Goal: Task Accomplishment & Management: Complete application form

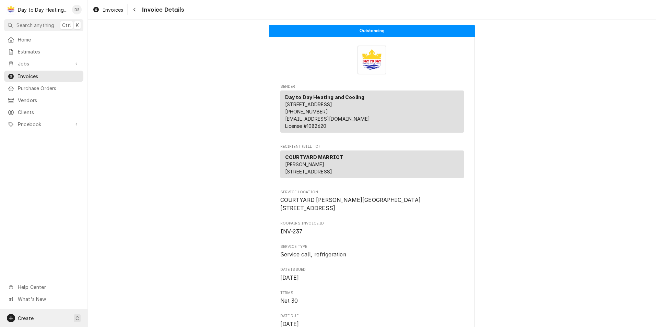
scroll to position [68, 0]
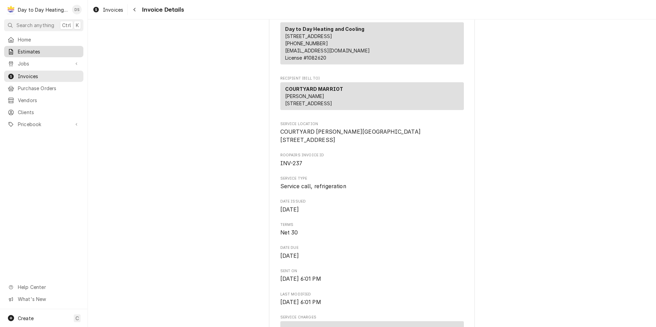
click at [41, 50] on span "Estimates" at bounding box center [49, 51] width 62 height 7
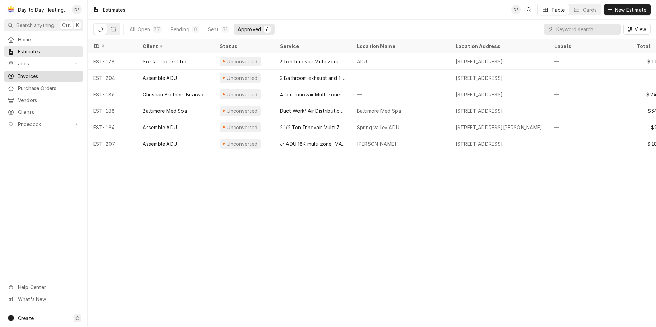
click at [37, 75] on span "Invoices" at bounding box center [49, 76] width 62 height 7
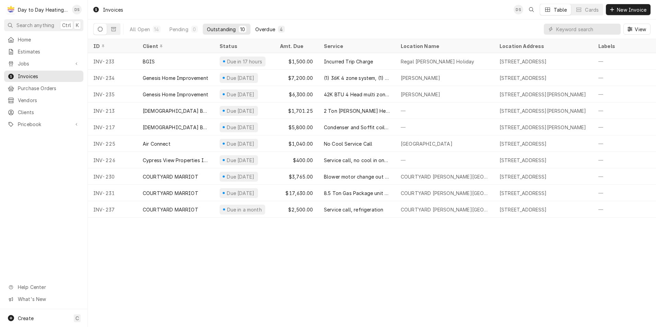
click at [268, 28] on div "Overdue" at bounding box center [265, 29] width 20 height 7
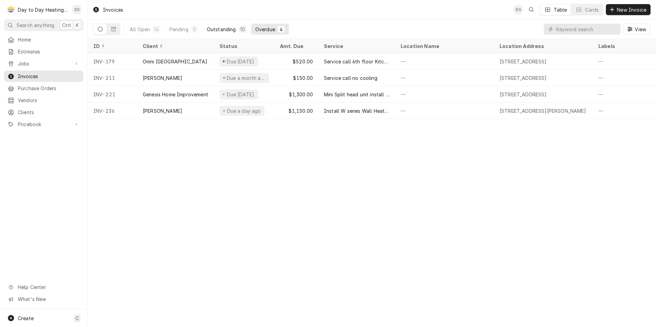
click at [225, 28] on div "Outstanding" at bounding box center [221, 29] width 29 height 7
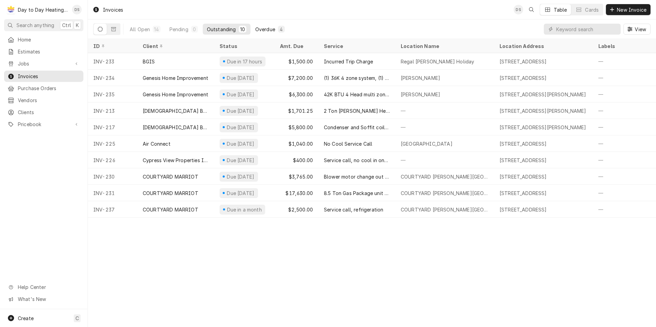
click at [263, 29] on div "Overdue" at bounding box center [265, 29] width 20 height 7
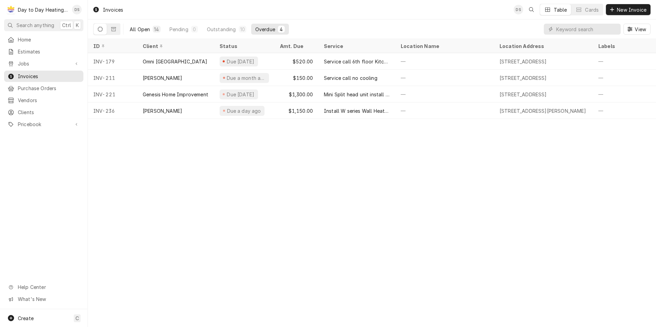
click at [145, 30] on div "All Open" at bounding box center [140, 29] width 20 height 7
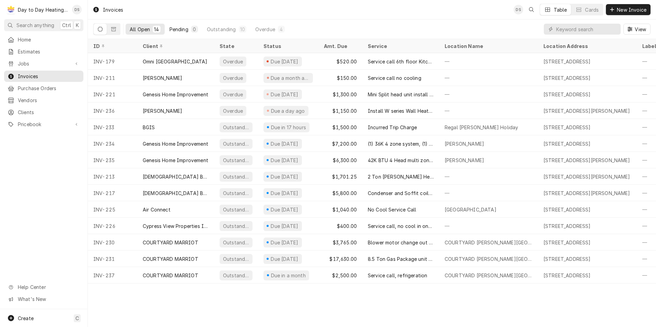
click at [174, 30] on div "Pending" at bounding box center [178, 29] width 19 height 7
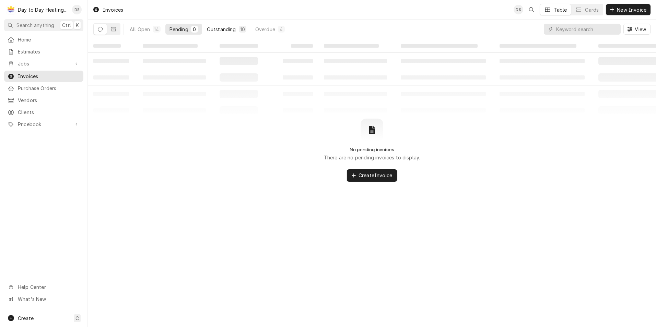
click at [218, 27] on div "Outstanding" at bounding box center [221, 29] width 29 height 7
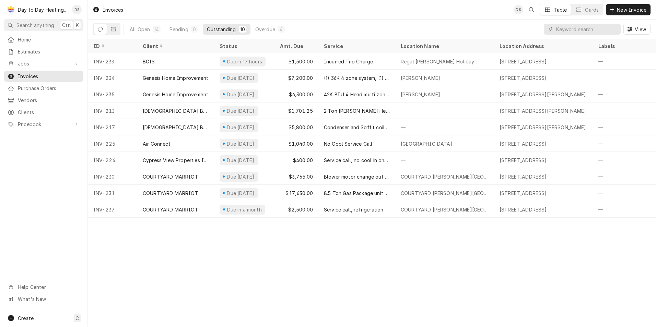
click at [268, 23] on div "All Open 14 Pending 0 Outstanding 10 Overdue 4" at bounding box center [207, 29] width 163 height 19
click at [268, 26] on div "Overdue" at bounding box center [265, 29] width 20 height 7
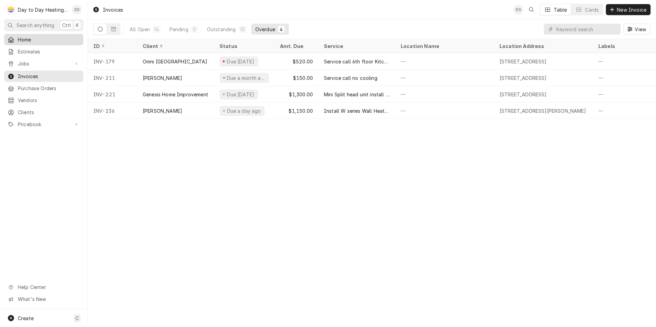
click at [32, 36] on span "Home" at bounding box center [49, 39] width 62 height 7
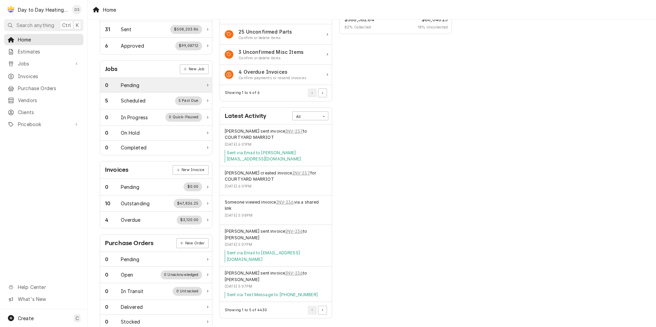
scroll to position [69, 0]
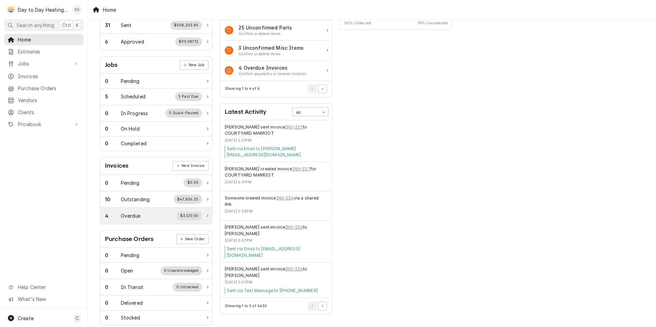
click at [148, 219] on div "4 Overdue $3,120.00" at bounding box center [153, 216] width 97 height 9
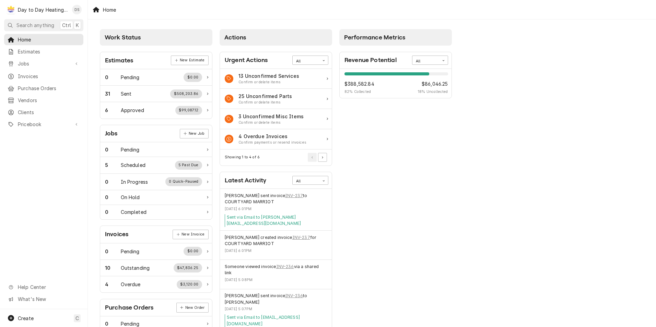
scroll to position [34, 0]
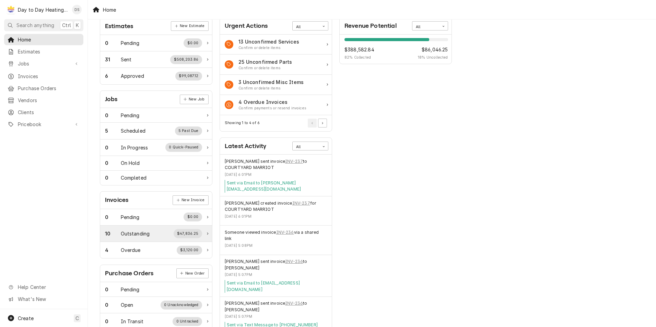
click at [168, 233] on div "10 Outstanding $47,836.25" at bounding box center [153, 233] width 97 height 9
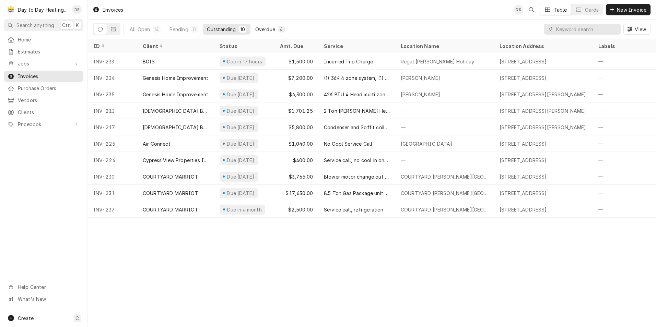
click at [264, 32] on div "Overdue" at bounding box center [265, 29] width 20 height 7
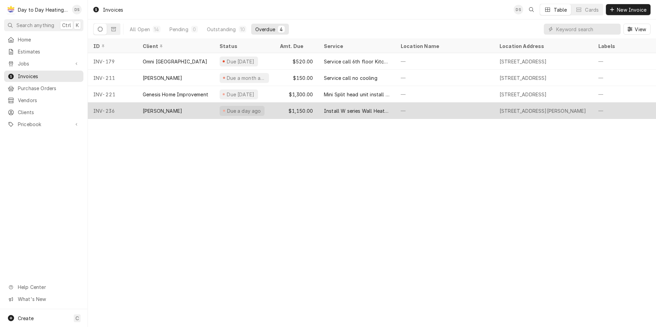
click at [188, 107] on div "[PERSON_NAME]" at bounding box center [175, 111] width 77 height 16
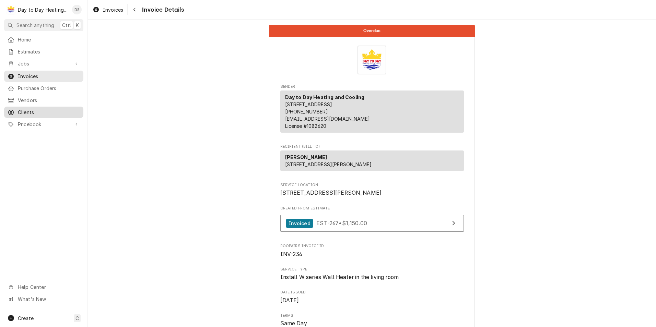
click at [34, 109] on span "Clients" at bounding box center [49, 112] width 62 height 7
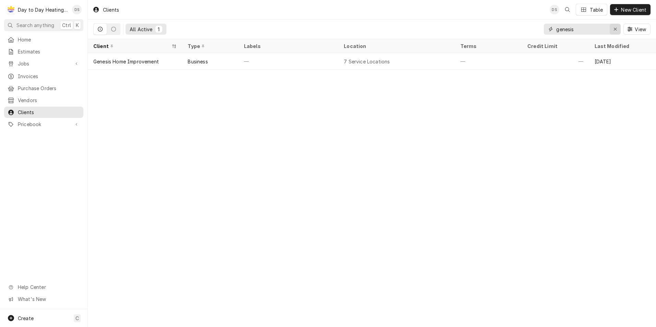
click at [614, 29] on icon "Erase input" at bounding box center [615, 29] width 4 height 5
click at [572, 28] on input "Dynamic Content Wrapper" at bounding box center [588, 29] width 64 height 11
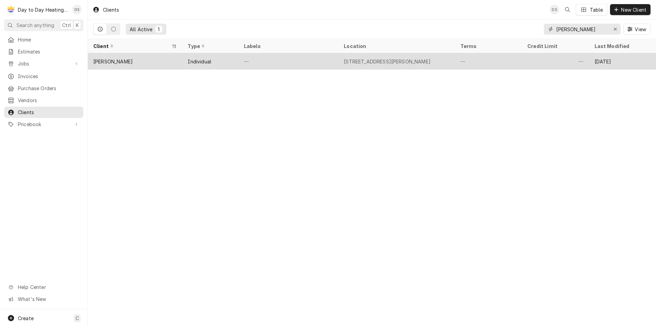
type input "peter"
click at [126, 60] on div "Peter Lao" at bounding box center [135, 61] width 94 height 16
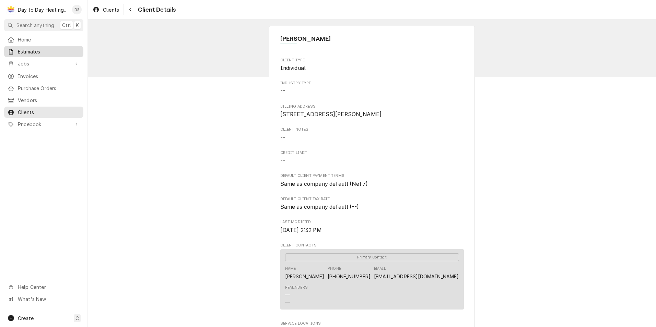
click at [35, 48] on span "Estimates" at bounding box center [49, 51] width 62 height 7
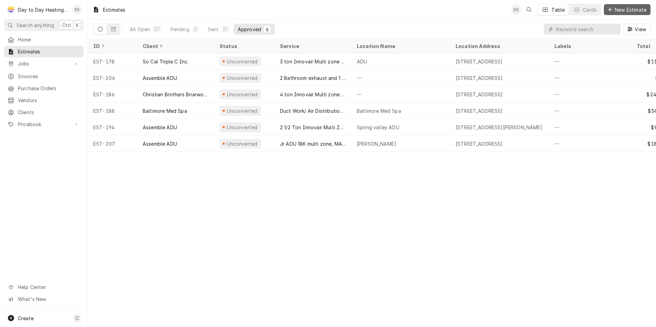
click at [638, 10] on span "New Estimate" at bounding box center [630, 9] width 34 height 7
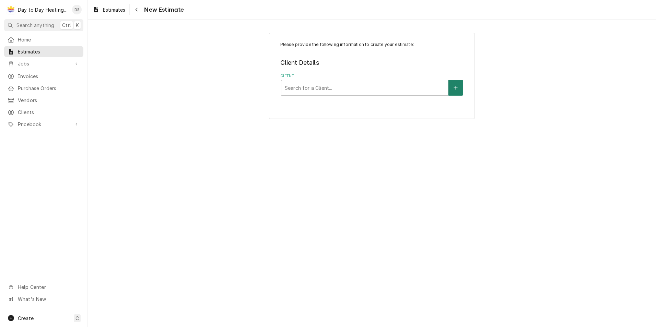
click at [453, 89] on button "Client" at bounding box center [455, 88] width 14 height 16
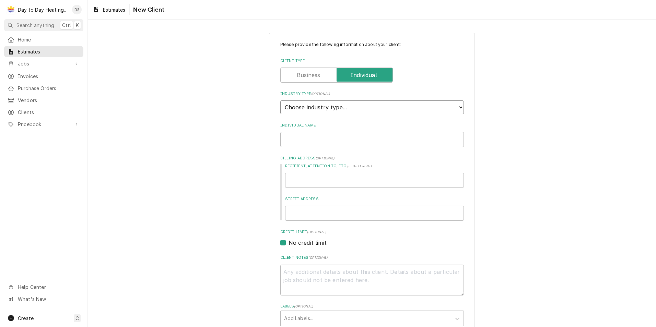
click at [388, 111] on select "Choose industry type... Residential Commercial Industrial Government" at bounding box center [371, 107] width 183 height 14
select select "1"
click at [280, 100] on select "Choose industry type... Residential Commercial Industrial Government" at bounding box center [371, 107] width 183 height 14
click at [323, 142] on input "Individual Name" at bounding box center [371, 139] width 183 height 15
type textarea "x"
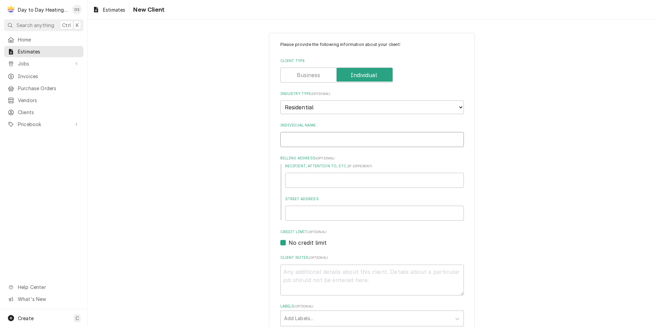
type input "D"
type textarea "x"
type input "De"
type textarea "x"
type input "Deb"
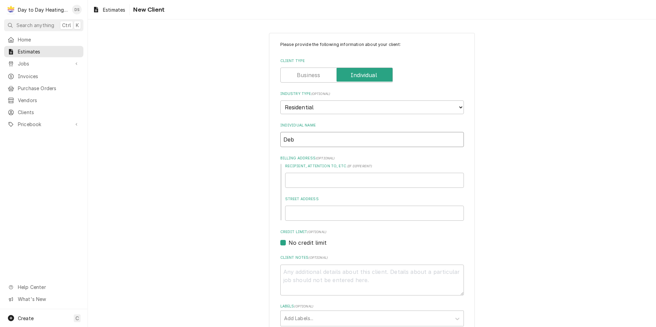
type textarea "x"
type input "Debb"
type textarea "x"
type input "Debbi"
type textarea "x"
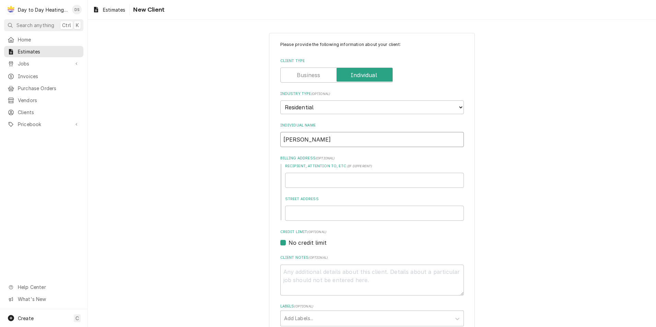
type input "[PERSON_NAME]"
type textarea "x"
type input "[PERSON_NAME]"
type textarea "x"
type input "[PERSON_NAME]"
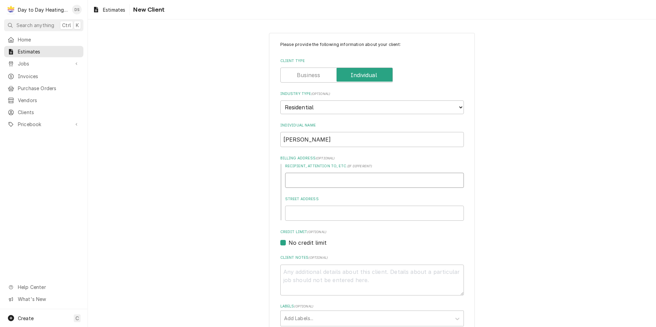
click at [293, 183] on input "Recipient, Attention To, etc. ( if different )" at bounding box center [374, 180] width 179 height 15
type textarea "x"
type input "5"
type textarea "x"
type input "59"
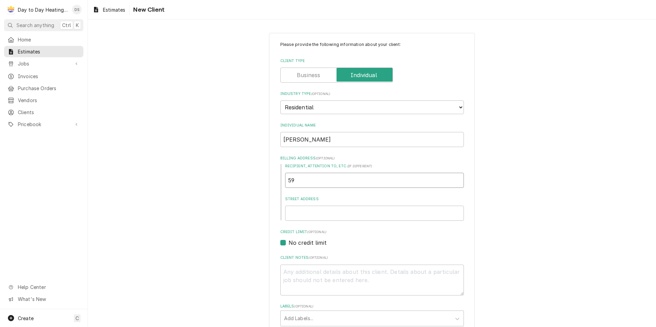
type textarea "x"
type input "595"
type textarea "x"
type input "5954"
type textarea "x"
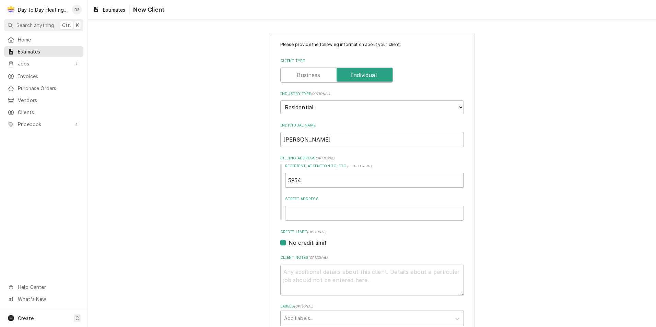
type input "5954"
type textarea "x"
type input "5954 v"
type textarea "x"
type input "5954 vi"
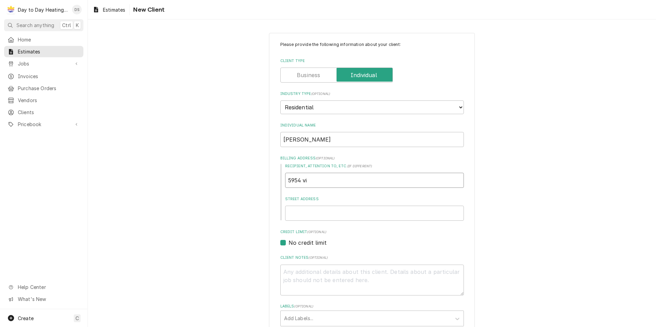
type textarea "x"
type input "5954 vis"
type textarea "x"
type input "5954 vist"
type textarea "x"
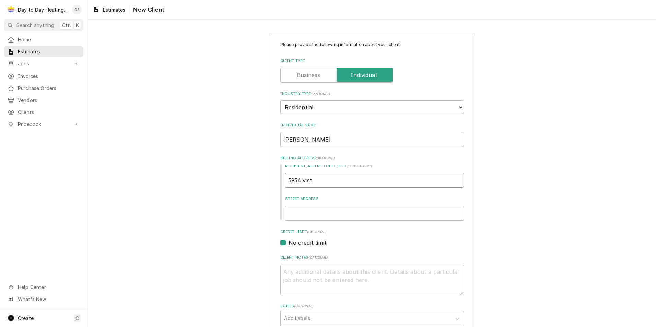
type input "5954 vista"
type textarea "x"
type input "5954 vista"
type textarea "x"
type input "5954 vista s"
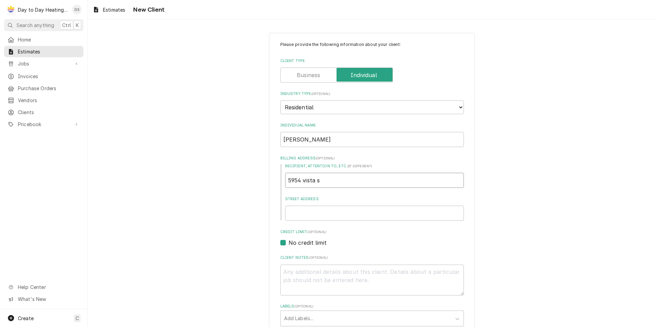
type textarea "x"
type input "5954 vista sa"
type textarea "x"
type input "5954 vista san"
type textarea "x"
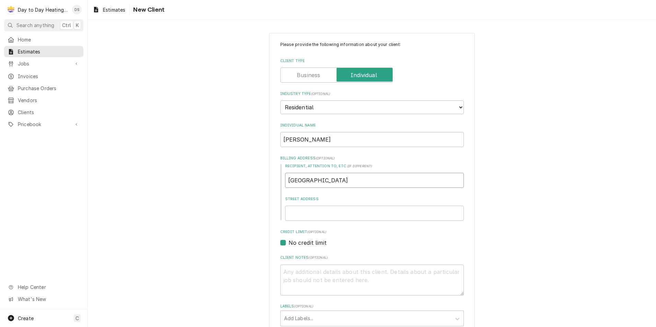
type input "5954 vista sant"
type textarea "x"
type input "5954 vista santa"
type textarea "x"
type input "5954 vista santa"
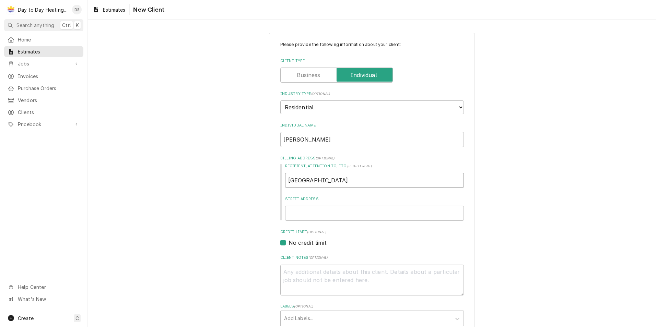
type textarea "x"
type input "5954 vista santa c"
type textarea "x"
type input "5954 vista santa ca"
type textarea "x"
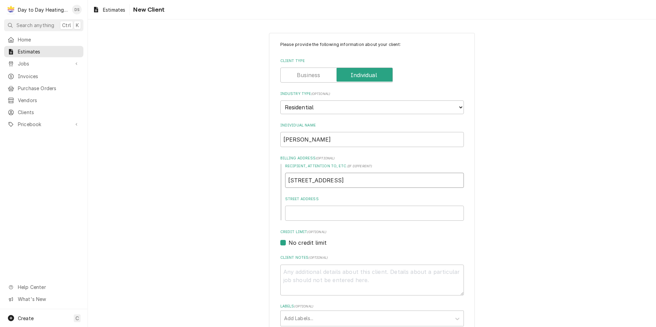
type input "5954 vista santa cat"
type textarea "x"
type input "5954 vista santa cata"
type textarea "x"
type input "5954 vista santa catar"
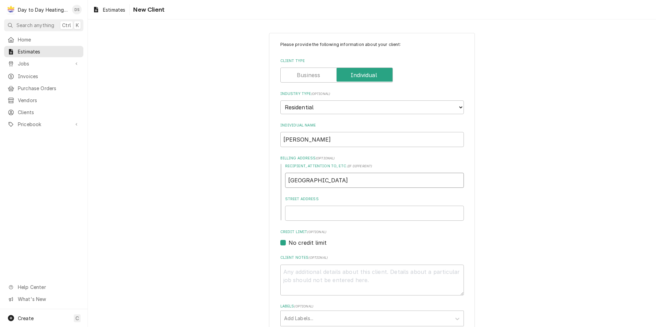
type textarea "x"
type input "5954 vista santa catari"
type textarea "x"
type input "5954 vista santa catarin"
type textarea "x"
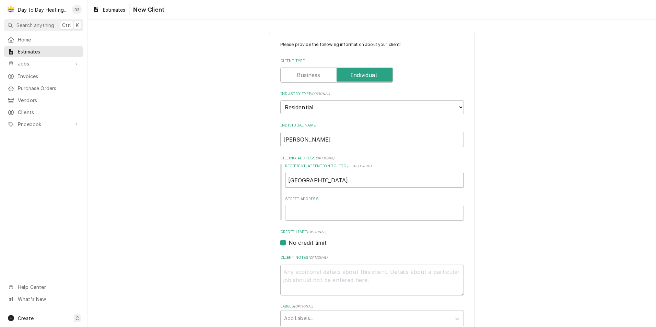
type input "5954 vista santa catarina"
type textarea "x"
drag, startPoint x: 357, startPoint y: 180, endPoint x: 242, endPoint y: 178, distance: 115.3
click at [217, 177] on div "Please provide the following information about your client: Client Type Industr…" at bounding box center [372, 252] width 568 height 451
type input "5954 vista santa catarina"
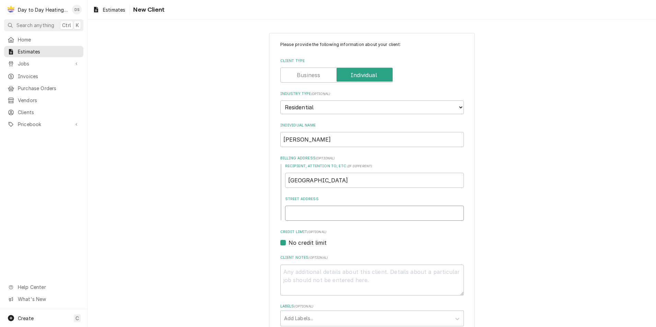
click at [294, 210] on input "Street Address" at bounding box center [374, 213] width 179 height 15
paste input "5954 vista santa catarina"
type textarea "x"
type input "5954 vista santa catarina"
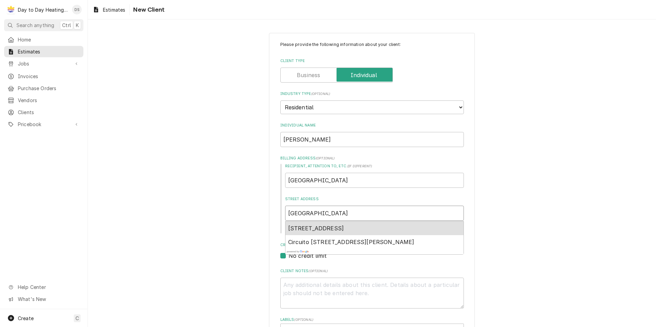
click at [353, 224] on div "5954 Vista Santa Catarina, San Diego, CA, USA" at bounding box center [374, 229] width 178 height 14
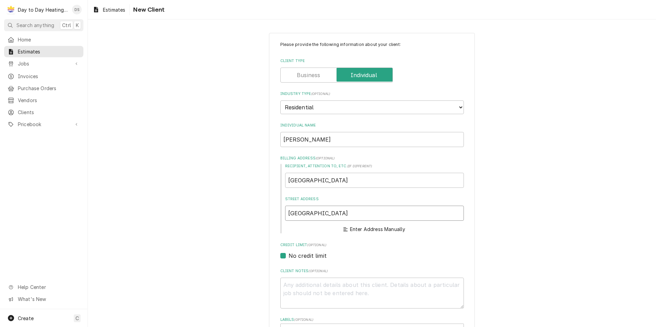
type textarea "x"
type input "5954 Vista Santa Catarina"
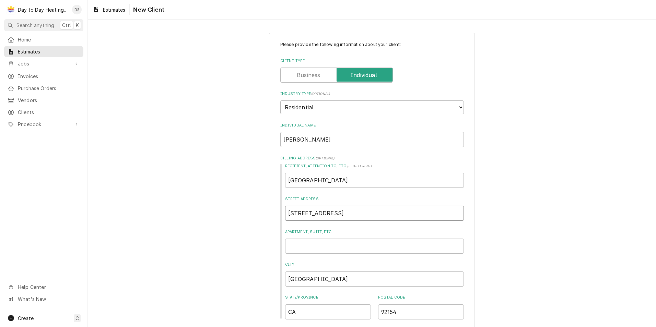
type textarea "x"
type input "5954 Vista Santa Catarina"
drag, startPoint x: 287, startPoint y: 185, endPoint x: 240, endPoint y: 186, distance: 46.7
click at [240, 186] on div "Please provide the following information about your client: Client Type Industr…" at bounding box center [372, 301] width 568 height 549
type textarea "x"
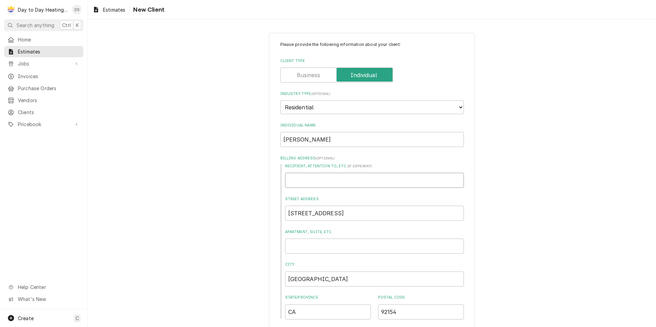
type textarea "x"
type input "D"
type textarea "x"
type input "De"
type textarea "x"
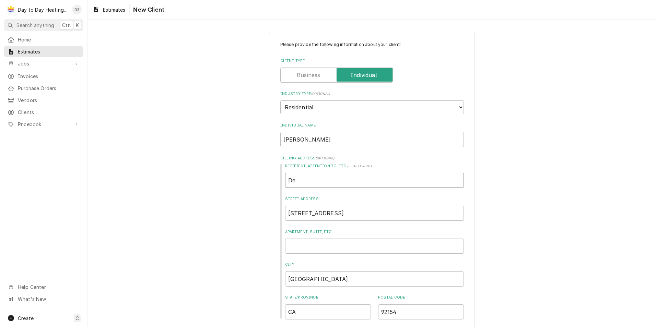
type input "Deb"
type textarea "x"
type input "Debb"
type textarea "x"
type input "Debbi"
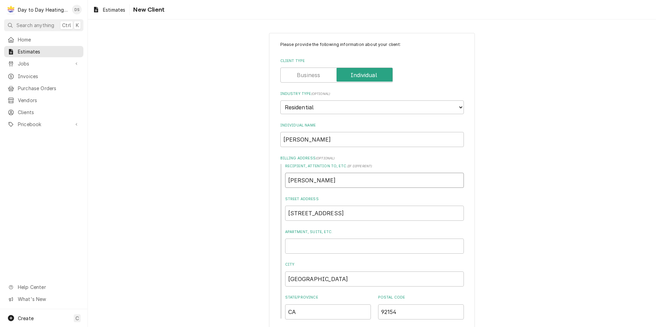
type textarea "x"
type input "[PERSON_NAME]"
type textarea "x"
type input "[PERSON_NAME]"
type textarea "x"
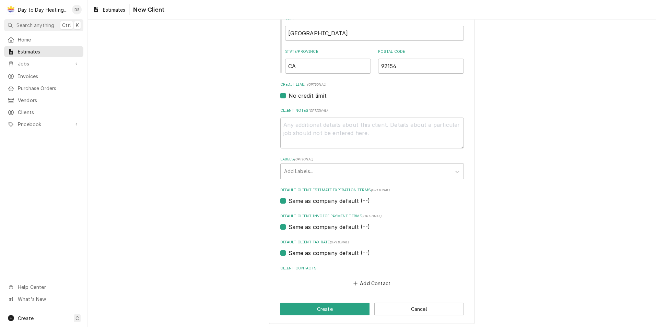
scroll to position [249, 0]
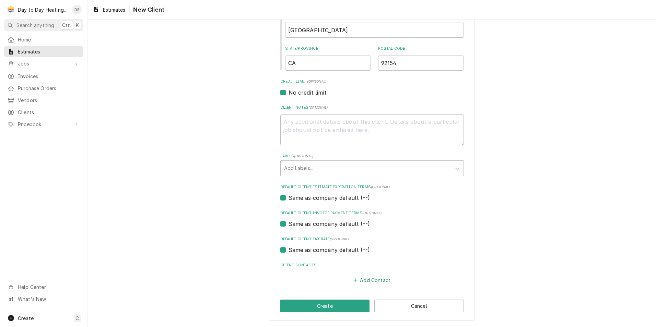
type input "[PERSON_NAME]"
click at [376, 282] on button "Add Contact" at bounding box center [371, 281] width 39 height 10
type textarea "x"
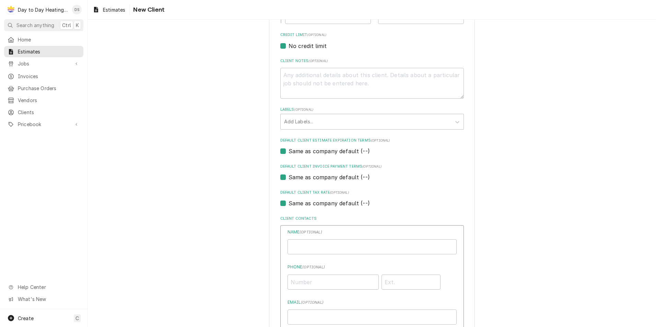
scroll to position [386, 0]
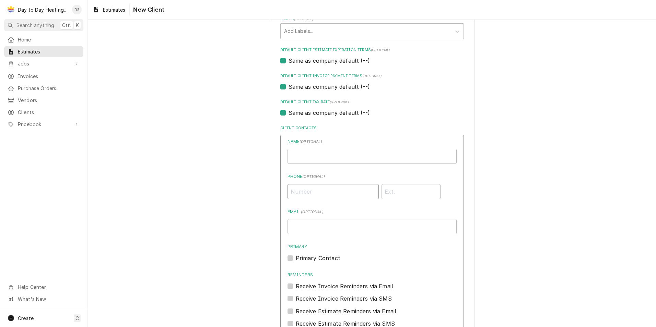
click at [325, 197] on input "Phone ( optional )" at bounding box center [332, 191] width 91 height 15
click at [319, 156] on input "Individual Name" at bounding box center [371, 156] width 169 height 15
type input "[PERSON_NAME]"
click at [317, 189] on input "Phone ( optional )" at bounding box center [332, 191] width 91 height 15
type input "[PHONE_NUMBER]"
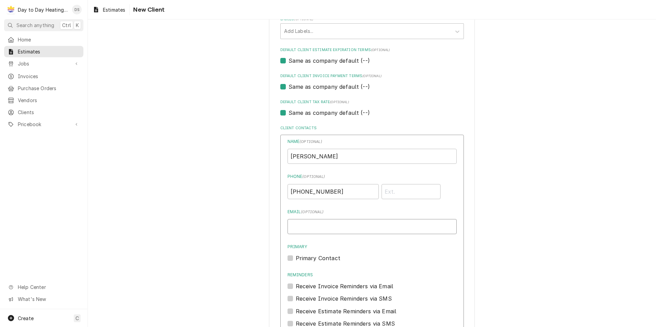
click at [317, 231] on input "Email ( optional )" at bounding box center [371, 226] width 169 height 15
click at [317, 255] on label "Primary Contact" at bounding box center [318, 258] width 45 height 8
click at [317, 255] on input "Primary" at bounding box center [380, 261] width 169 height 15
checkbox input "true"
click at [331, 300] on label "Receive Invoice Reminders via SMS" at bounding box center [344, 299] width 96 height 8
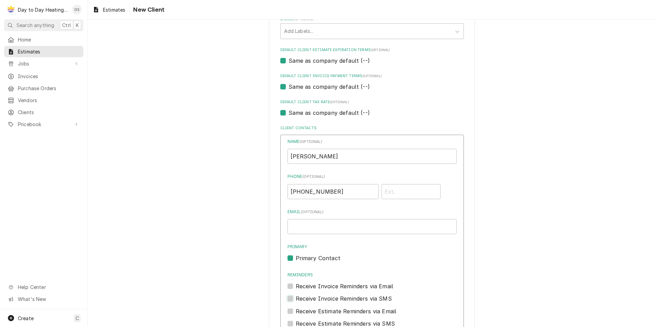
click at [331, 300] on input "Contact Edit Form" at bounding box center [380, 302] width 169 height 15
checkbox input "true"
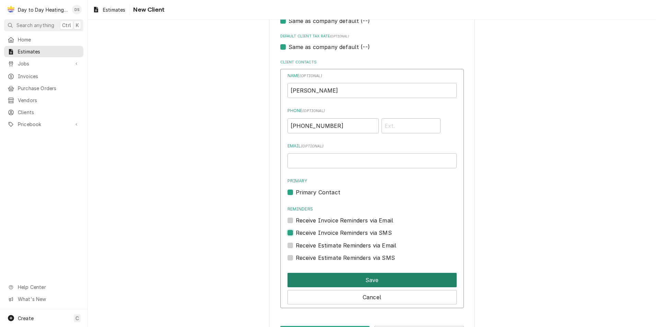
scroll to position [455, 0]
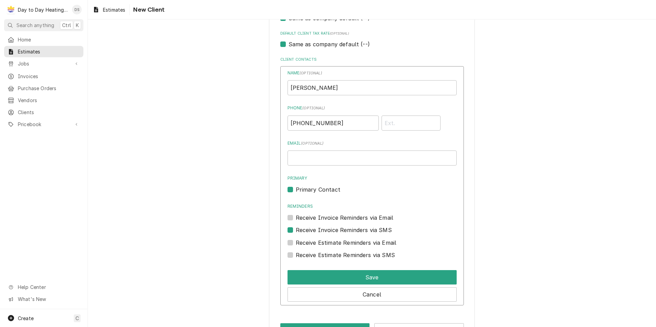
drag, startPoint x: 344, startPoint y: 254, endPoint x: 347, endPoint y: 264, distance: 11.3
click at [344, 254] on label "Receive Estimate Reminders via SMS" at bounding box center [345, 255] width 99 height 8
click at [344, 254] on input "Contact Edit Form" at bounding box center [380, 258] width 169 height 15
checkbox input "true"
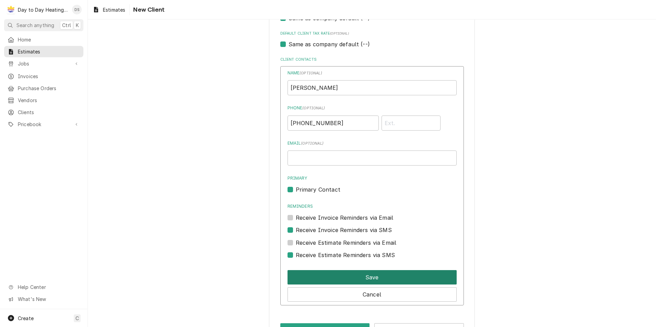
click at [353, 272] on button "Save" at bounding box center [371, 277] width 169 height 14
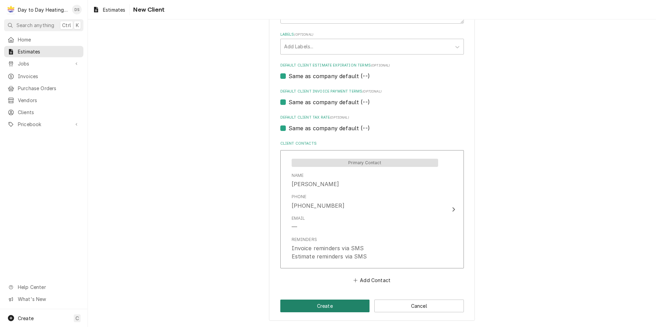
click at [346, 307] on button "Create" at bounding box center [325, 306] width 90 height 13
type textarea "x"
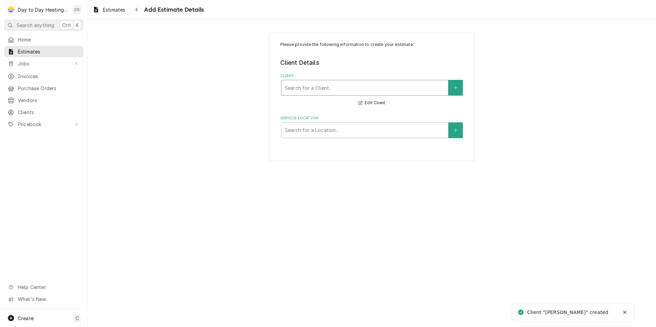
click at [386, 84] on div "Client" at bounding box center [365, 88] width 160 height 12
type input "debbie"
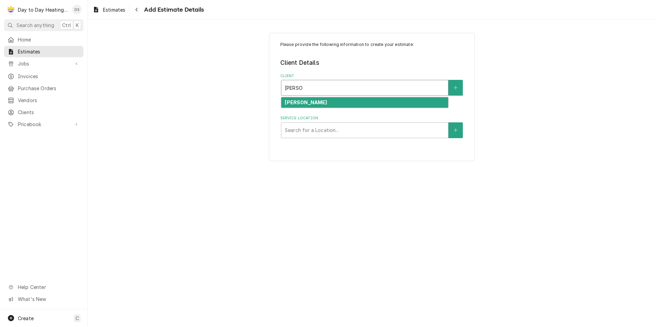
click at [369, 104] on div "[PERSON_NAME]" at bounding box center [364, 102] width 167 height 11
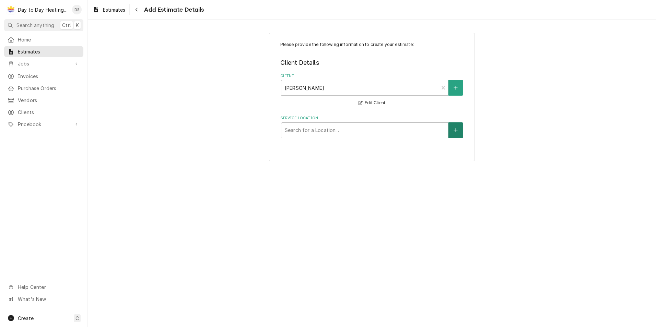
click at [455, 132] on icon "Create New Location" at bounding box center [455, 130] width 4 height 5
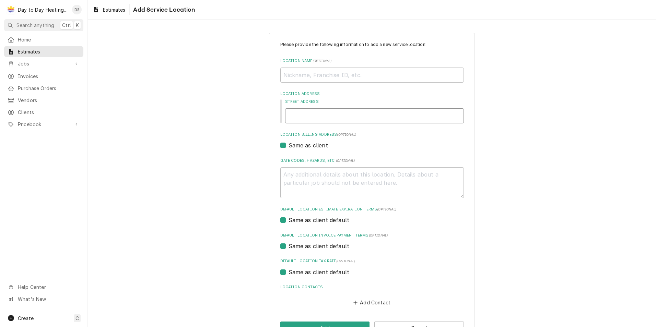
click at [327, 113] on input "Street Address" at bounding box center [374, 115] width 179 height 15
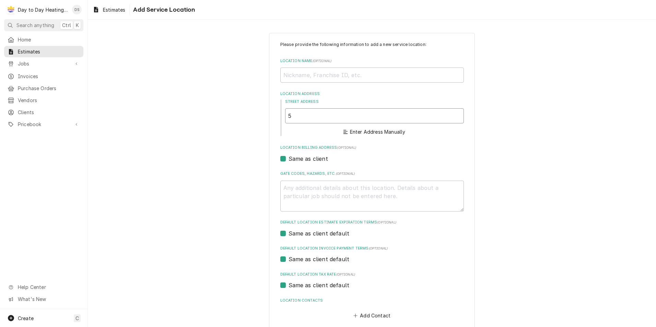
type textarea "x"
type input "5"
type textarea "x"
type input "59"
type textarea "x"
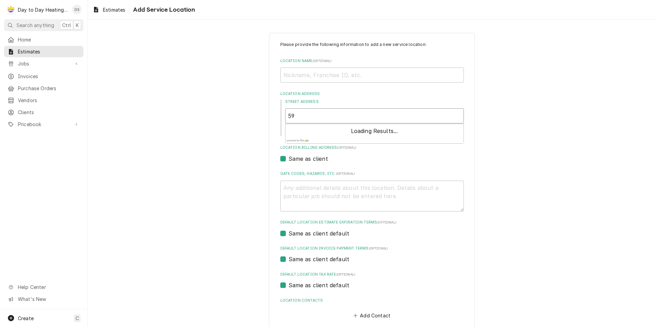
type input "595"
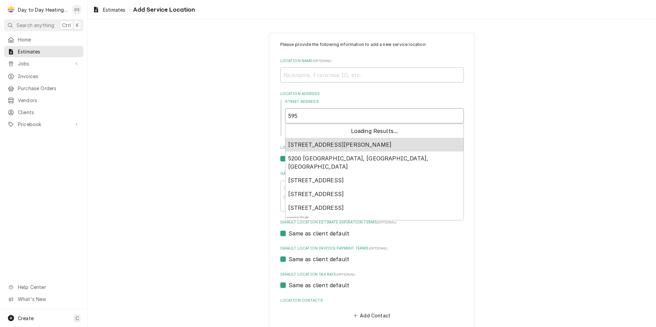
type textarea "x"
type input "5954"
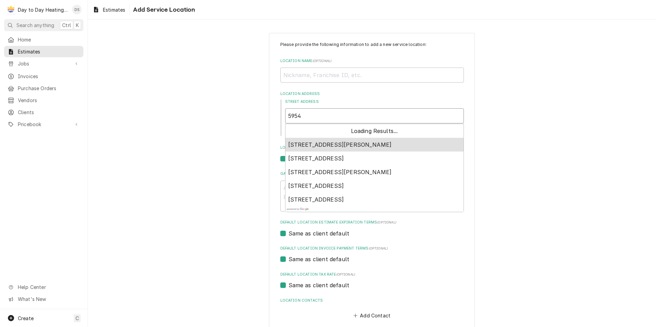
type textarea "x"
type input "5954"
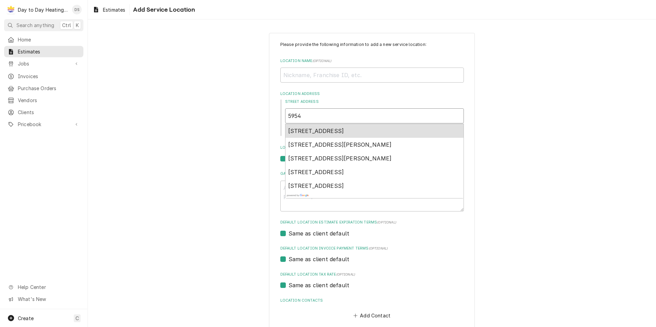
type textarea "x"
type input "5954 v"
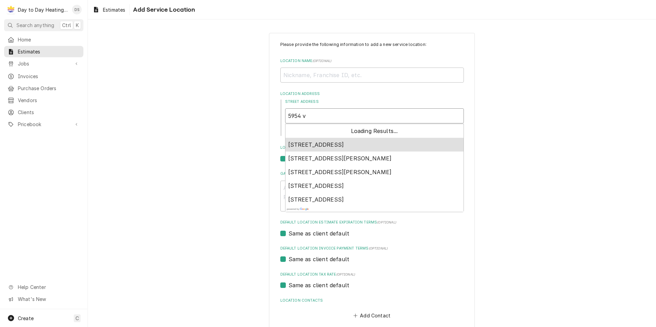
type textarea "x"
type input "5954 vi"
type textarea "x"
type input "5954 vis"
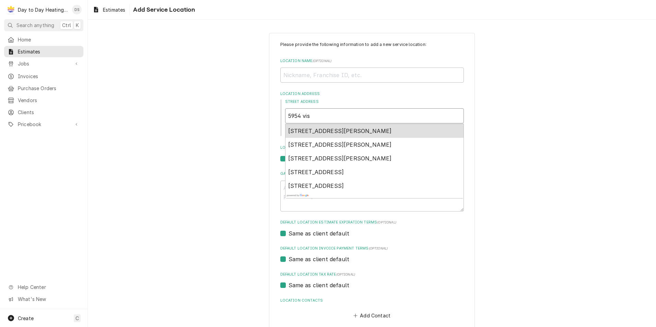
type textarea "x"
type input "5954 vist"
type textarea "x"
type input "5954 vista"
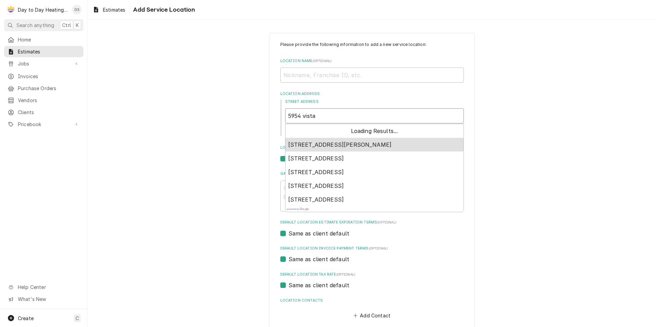
type textarea "x"
type input "5954 vista"
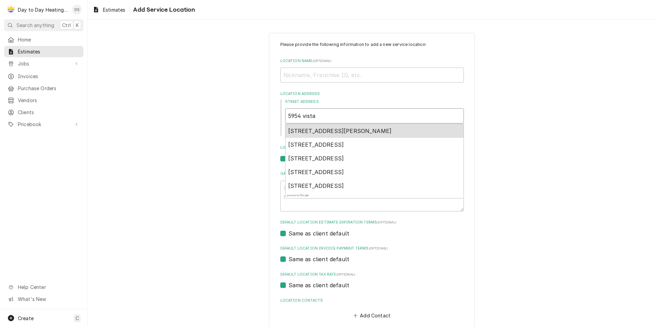
type textarea "x"
type input "5954 vista s"
type textarea "x"
type input "5954 vista sa"
type textarea "x"
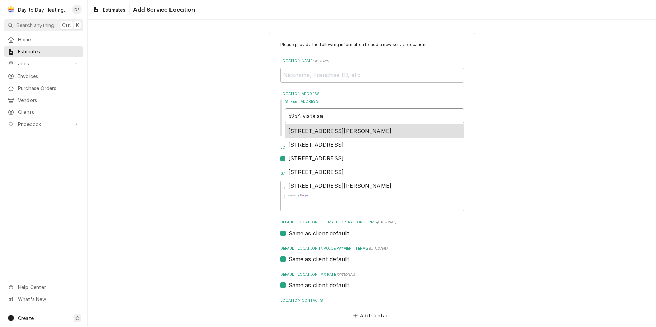
type input "5954 vista san"
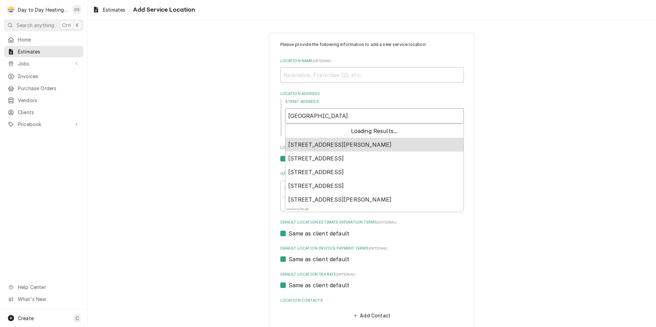
type textarea "x"
type input "5954 vista sant"
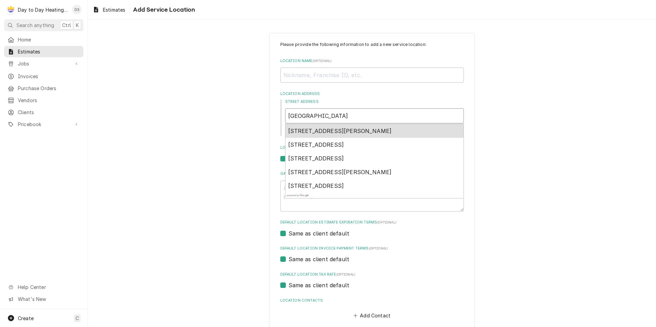
type textarea "x"
type input "5954 vista santa"
type textarea "x"
type input "5954 vista santa"
click at [344, 129] on span "5954 Vista Santa Catarina, San Diego, CA, USA" at bounding box center [316, 131] width 56 height 7
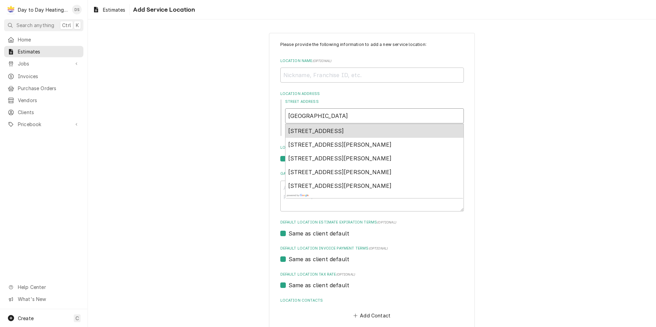
type textarea "x"
type input "5954 Vista Santa Catarina"
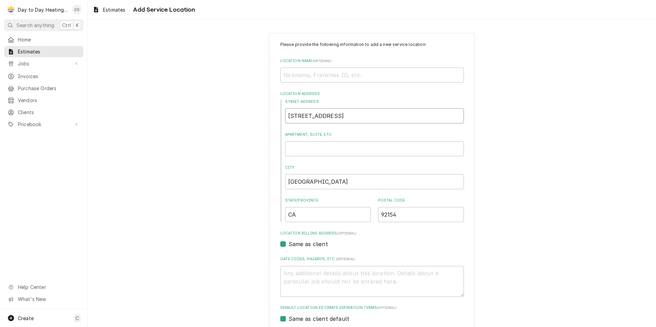
type textarea "x"
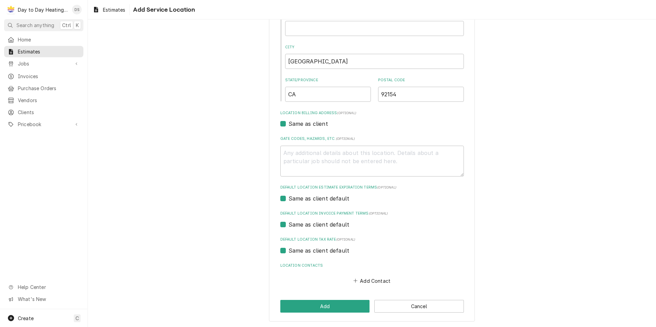
scroll to position [121, 0]
type input "5954 Vista Santa Catarina"
click at [339, 305] on button "Add" at bounding box center [325, 306] width 90 height 13
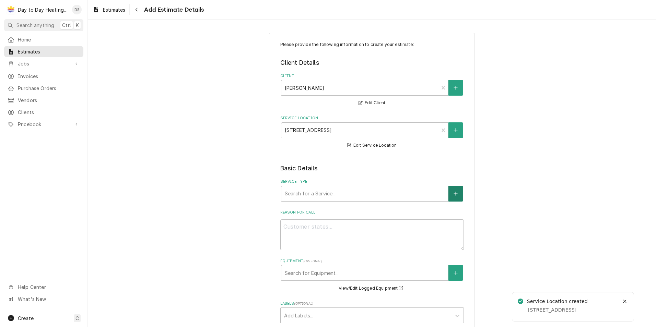
click at [449, 198] on button "Service Type" at bounding box center [455, 194] width 14 height 16
click at [316, 199] on div "Service Type" at bounding box center [365, 194] width 160 height 12
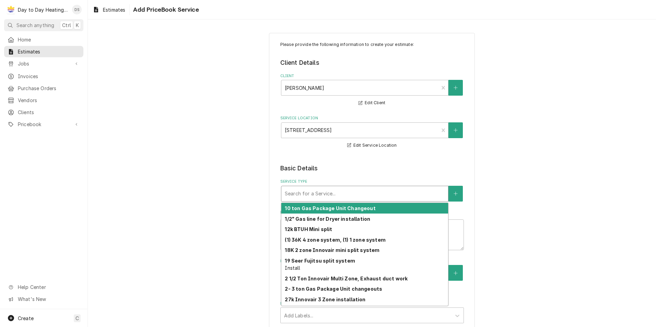
type textarea "x"
type input "A"
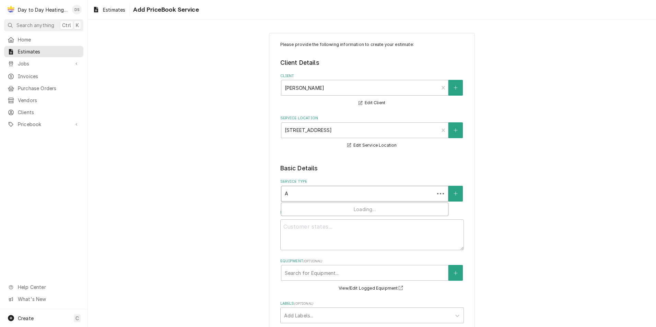
type textarea "x"
type input "Ai"
type textarea "x"
type input "Air"
type textarea "x"
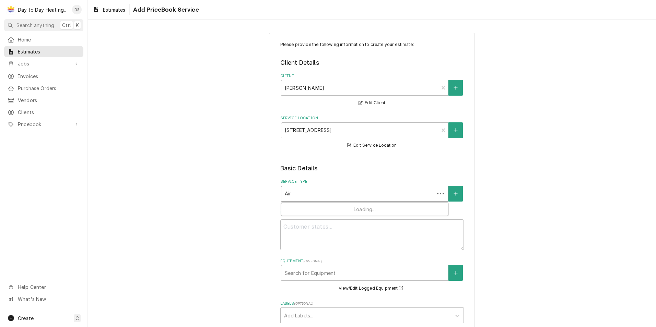
type input "Air"
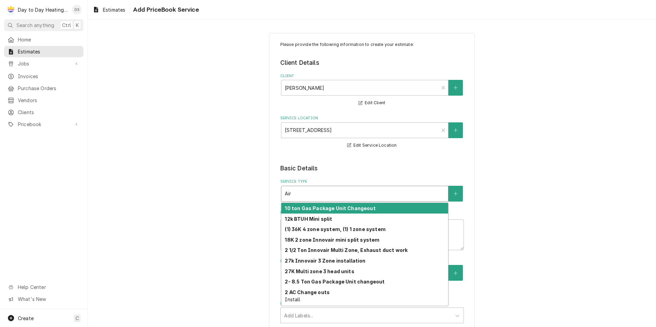
type textarea "x"
type input "Air d"
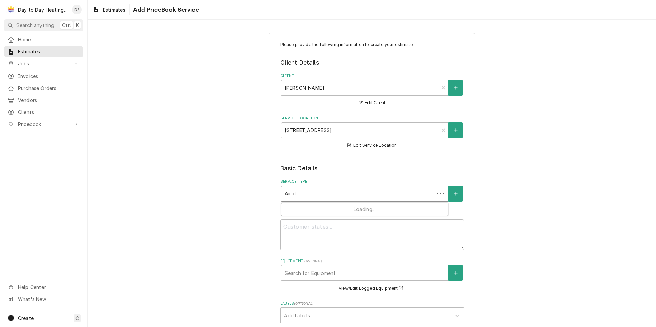
type textarea "x"
type input "Air du"
type textarea "x"
type input "Air duc"
type textarea "x"
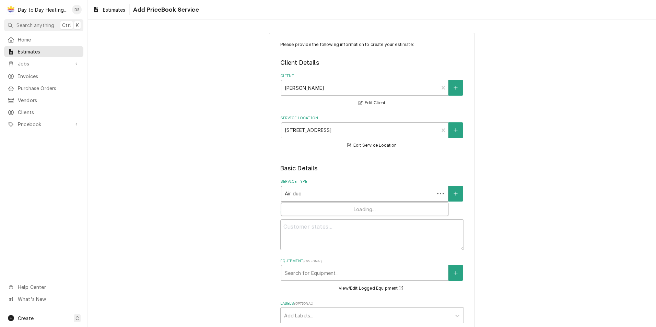
type input "Air duct"
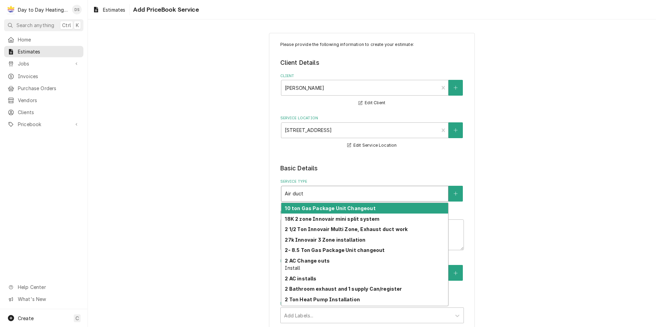
type textarea "x"
type input "Air duct"
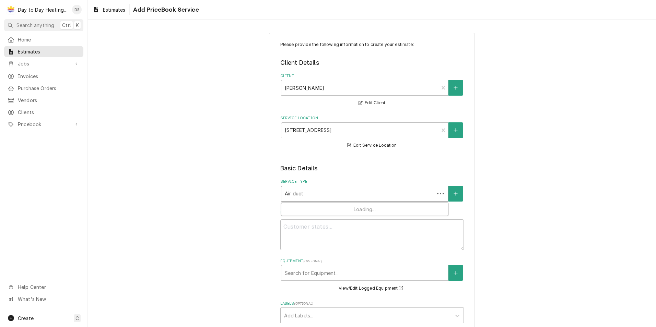
type textarea "x"
type input "Air duct c"
type textarea "x"
type input "Air duct cl"
type textarea "x"
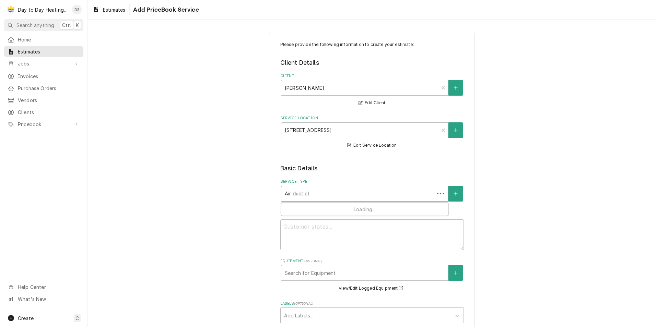
type input "Air duct clk"
type textarea "x"
type input "Air duct clke"
type textarea "x"
type input "Air duct clk"
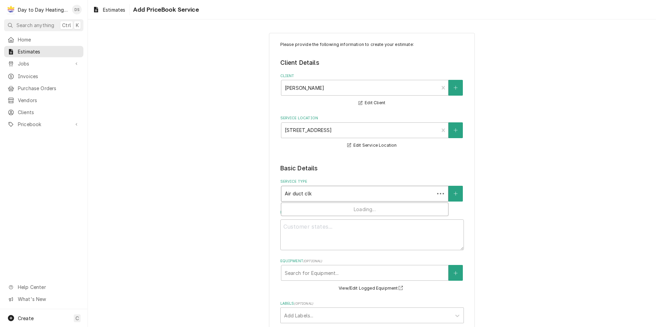
type textarea "x"
type input "Air duct cl"
type textarea "x"
type input "Air duct cla"
type textarea "x"
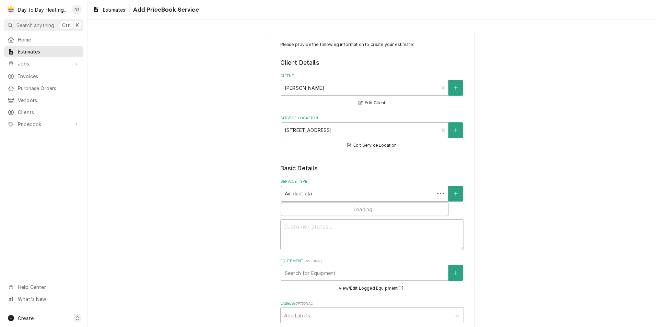
type input "Air duct clan"
type textarea "x"
type input "Air duct clani"
type textarea "x"
type input "Air duct clanin"
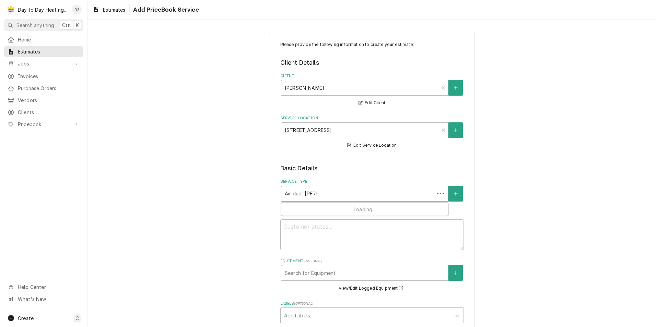
type textarea "x"
type input "Air duct claning"
type textarea "x"
type input "Air duct claning"
type textarea "x"
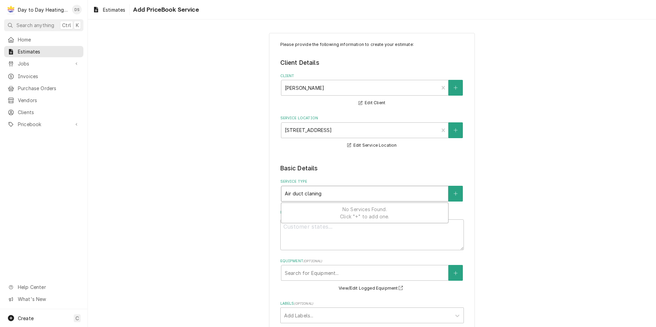
type input "Air duct claning"
type textarea "x"
type input "Air duct clanin"
type textarea "x"
type input "Air duct clani"
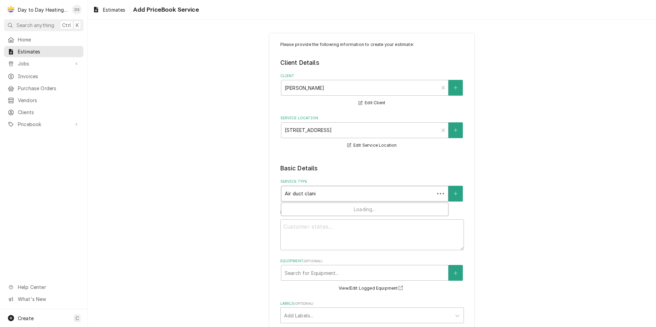
type textarea "x"
type input "Air duct clan"
type textarea "x"
type input "Air duct cla"
type textarea "x"
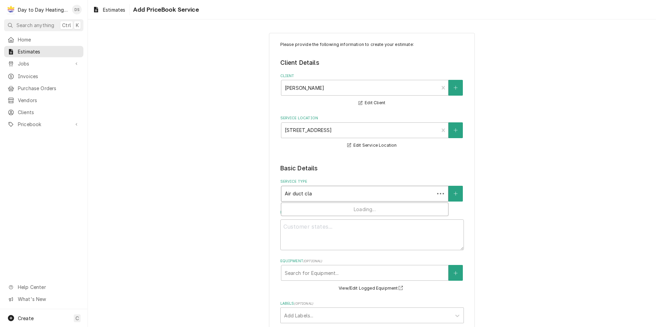
type input "Air duct cl"
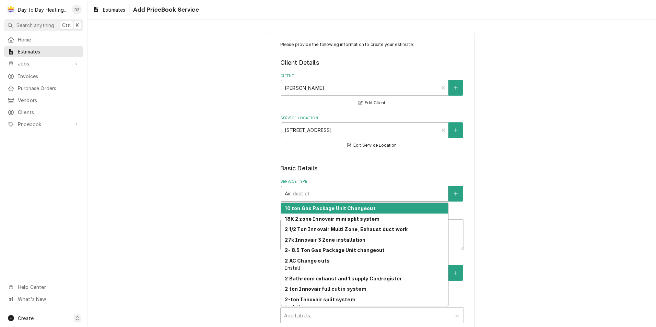
type textarea "x"
type input "Air duct cle"
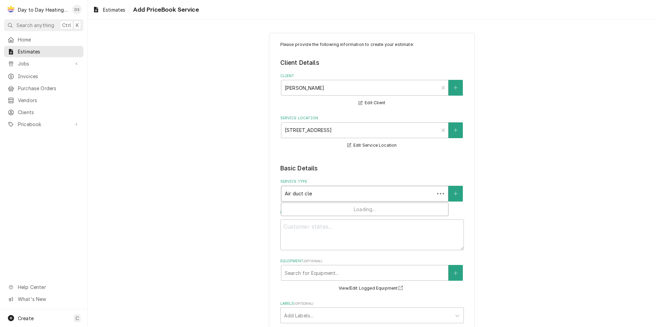
type textarea "x"
type input "Air duct clea"
type textarea "x"
type input "Air duct clean"
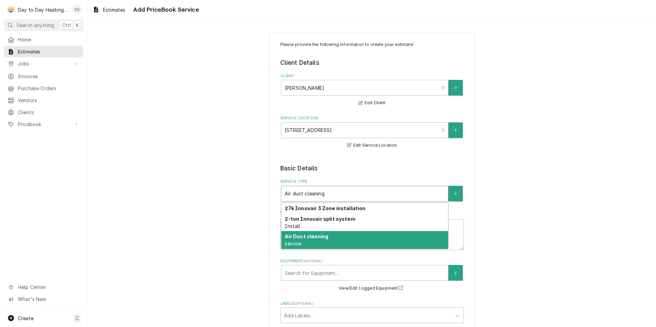
click at [326, 242] on div "Air Duct cleaning service" at bounding box center [364, 240] width 167 height 18
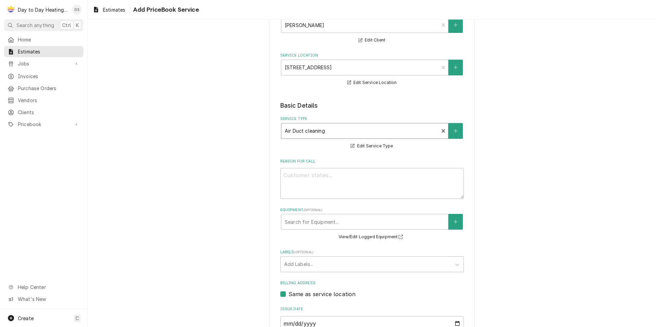
scroll to position [69, 0]
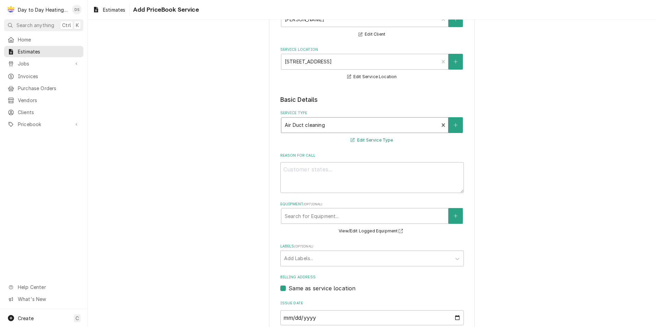
click at [371, 137] on button "Edit Service Type" at bounding box center [371, 140] width 44 height 9
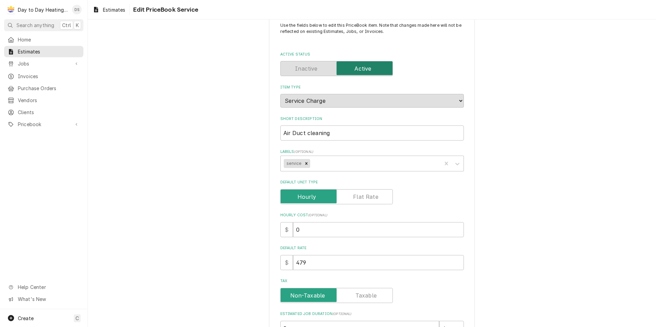
scroll to position [34, 0]
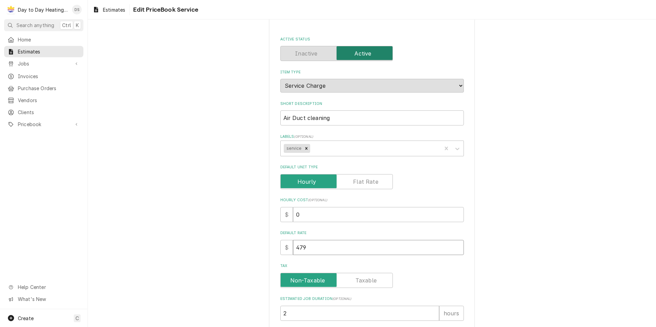
drag, startPoint x: 307, startPoint y: 248, endPoint x: 265, endPoint y: 253, distance: 42.5
click at [260, 251] on div "Use the fields below to edit this PriceBook item. Note that changes made here w…" at bounding box center [372, 237] width 568 height 491
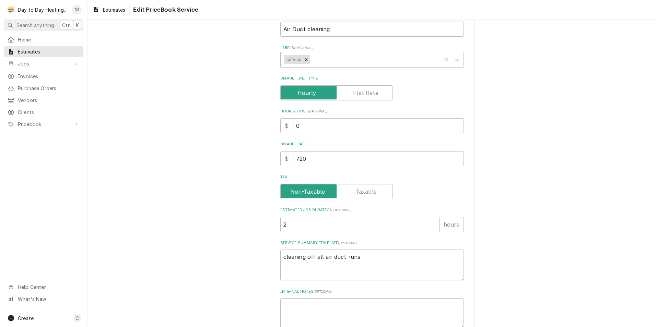
scroll to position [171, 0]
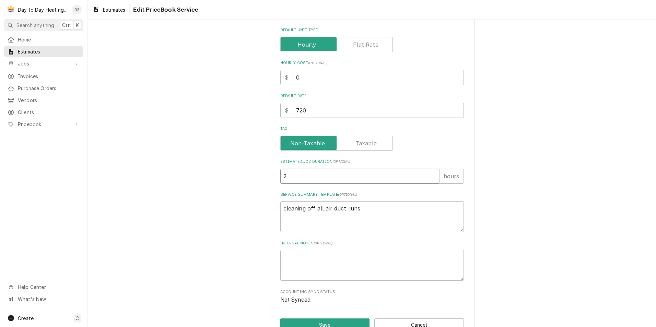
drag, startPoint x: 292, startPoint y: 177, endPoint x: 265, endPoint y: 179, distance: 26.1
click at [265, 179] on div "Use the fields below to edit this PriceBook item. Note that changes made here w…" at bounding box center [372, 100] width 568 height 491
drag, startPoint x: 358, startPoint y: 208, endPoint x: 254, endPoint y: 212, distance: 104.0
click at [254, 212] on div "Use the fields below to edit this PriceBook item. Note that changes made here w…" at bounding box center [372, 100] width 568 height 491
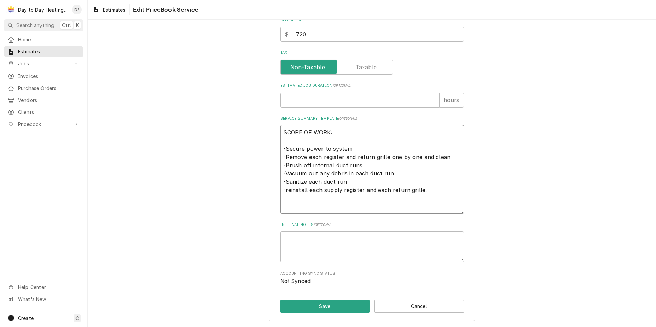
scroll to position [248, 0]
click at [303, 301] on button "Save" at bounding box center [325, 306] width 90 height 13
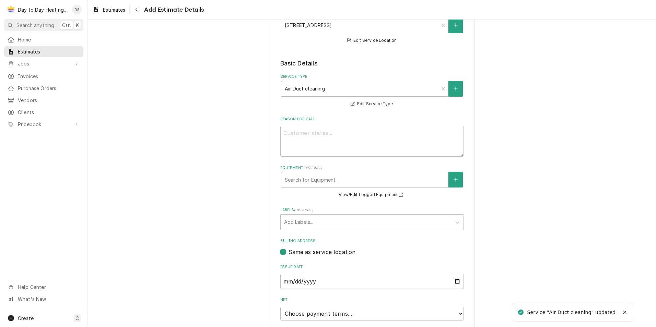
scroll to position [186, 0]
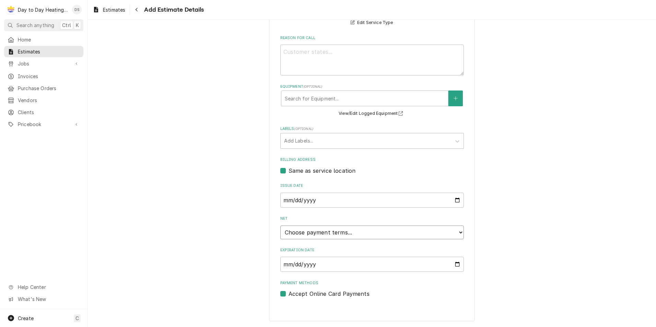
click at [458, 232] on select "Choose payment terms... Same Day Net 7 Net 14 Net 21 Net 30 Net 45 Net 60 Net 90" at bounding box center [371, 233] width 183 height 14
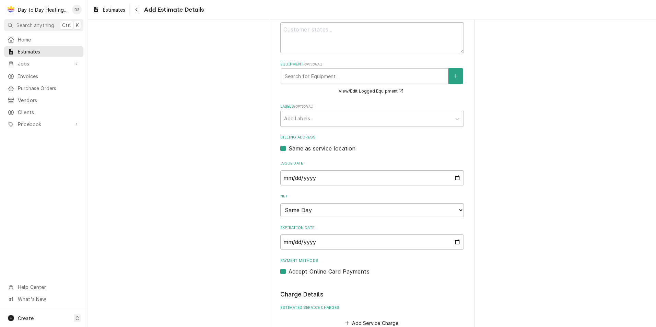
scroll to position [221, 0]
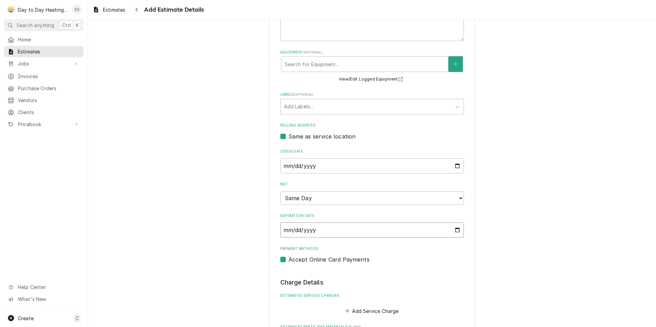
click at [457, 230] on input "2025-09-17" at bounding box center [371, 230] width 183 height 15
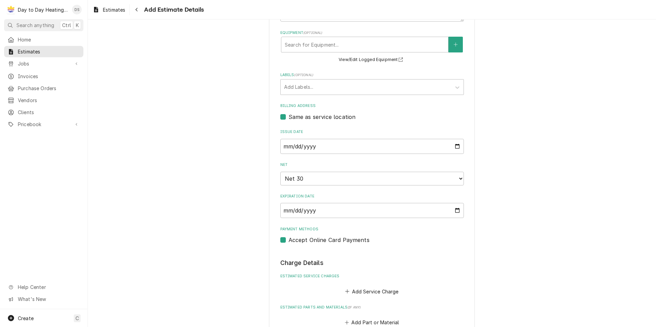
scroll to position [377, 0]
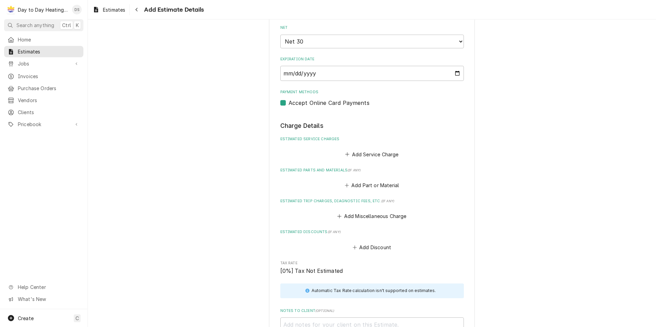
click at [372, 149] on div "Add Service Charge" at bounding box center [371, 152] width 183 height 13
click at [371, 154] on button "Add Service Charge" at bounding box center [372, 155] width 56 height 10
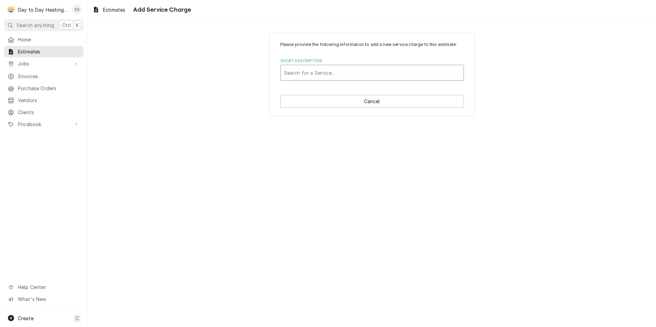
click at [341, 72] on div "Short Description" at bounding box center [372, 73] width 176 height 12
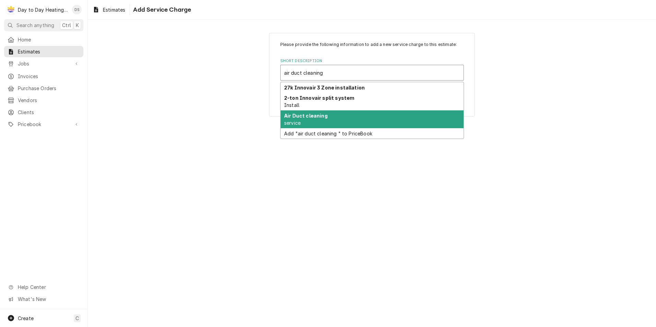
click at [332, 116] on div "Air Duct cleaning service" at bounding box center [372, 119] width 183 height 18
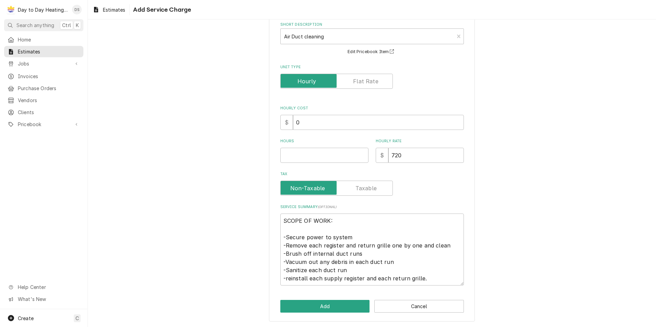
scroll to position [37, 0]
click at [351, 84] on input "Unit Type" at bounding box center [336, 80] width 106 height 15
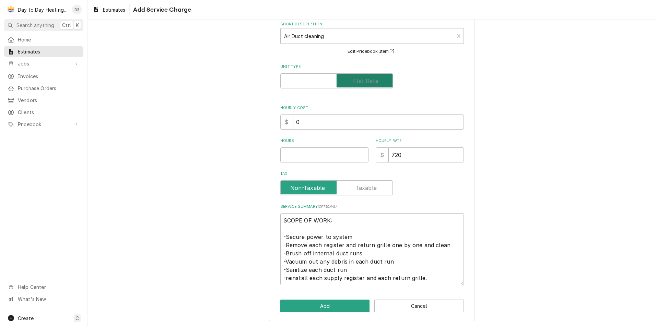
scroll to position [28, 0]
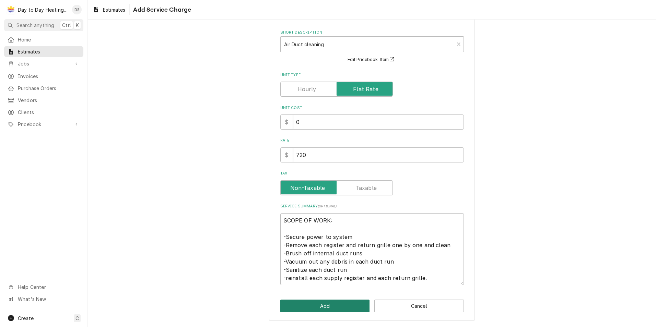
click at [321, 302] on button "Add" at bounding box center [325, 306] width 90 height 13
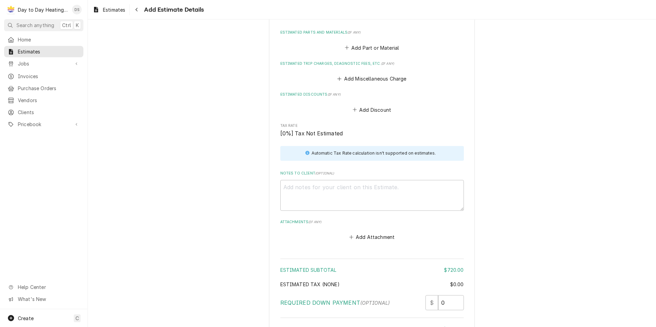
scroll to position [759, 0]
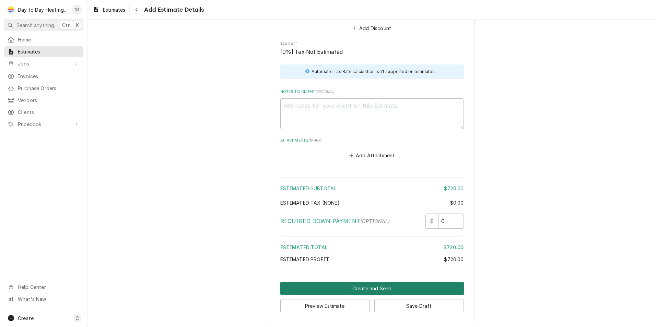
click at [372, 287] on button "Create and Send" at bounding box center [371, 288] width 183 height 13
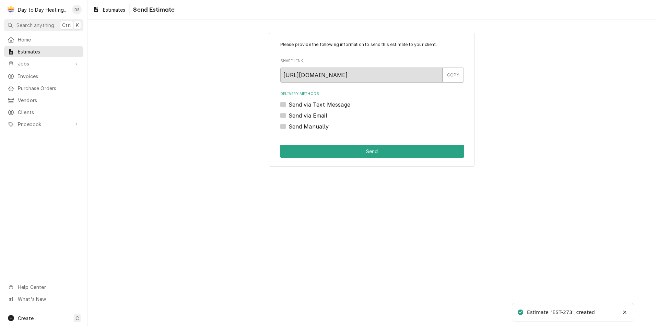
click at [311, 116] on label "Send via Email" at bounding box center [307, 115] width 39 height 8
click at [311, 116] on input "Send via Email" at bounding box center [379, 118] width 183 height 15
checkbox input "true"
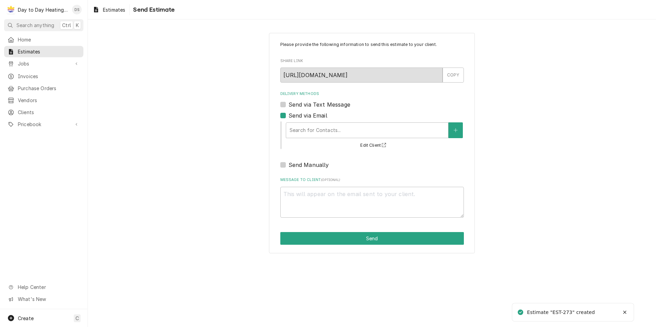
click at [314, 100] on div "Delivery Methods Send via Text Message Send via Email Search for Contacts... Ed…" at bounding box center [371, 130] width 183 height 78
click at [316, 107] on label "Send via Text Message" at bounding box center [319, 104] width 62 height 8
click at [316, 107] on input "Send via Text Message" at bounding box center [379, 107] width 183 height 15
checkbox input "true"
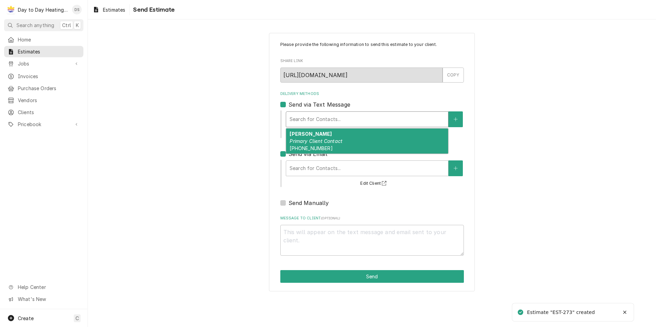
click at [317, 115] on div "Delivery Methods" at bounding box center [366, 119] width 155 height 12
click at [316, 142] on em "Primary Client Contact" at bounding box center [315, 141] width 53 height 6
type textarea "x"
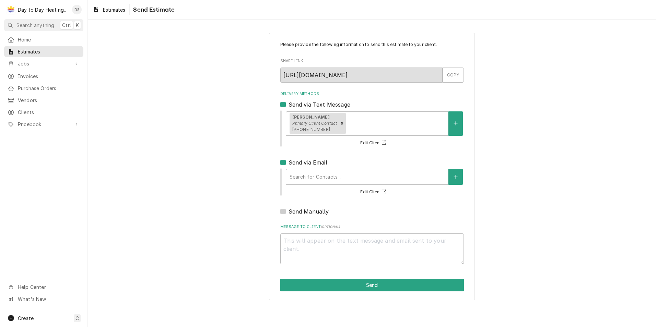
click at [288, 163] on label "Send via Email" at bounding box center [307, 162] width 39 height 8
click at [288, 163] on input "Send via Email" at bounding box center [379, 165] width 183 height 15
checkbox input "false"
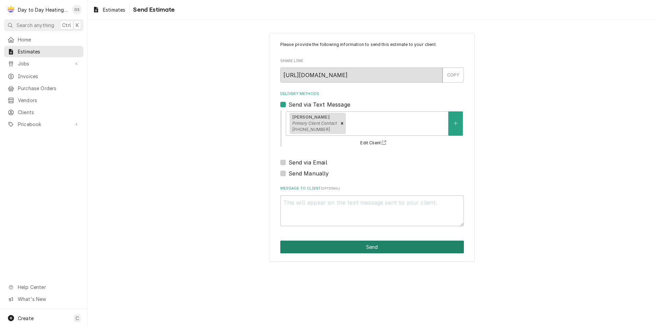
click at [348, 247] on button "Send" at bounding box center [371, 247] width 183 height 13
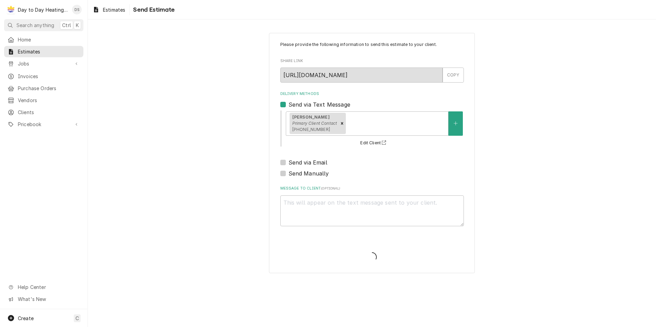
type textarea "x"
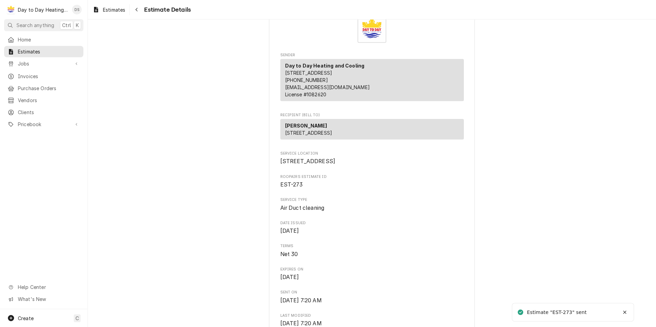
scroll to position [69, 0]
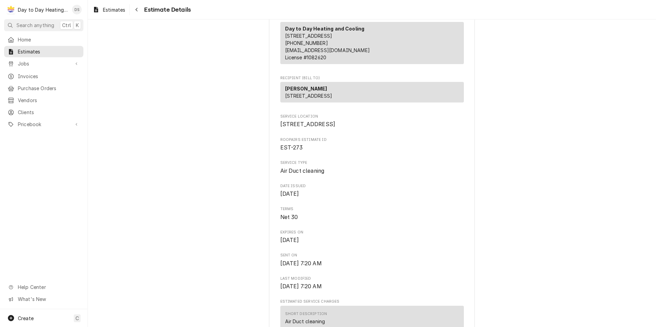
drag, startPoint x: 332, startPoint y: 136, endPoint x: 337, endPoint y: 136, distance: 4.5
click at [332, 128] on span "[STREET_ADDRESS]" at bounding box center [307, 124] width 55 height 7
drag, startPoint x: 345, startPoint y: 139, endPoint x: 272, endPoint y: 135, distance: 72.8
drag, startPoint x: 272, startPoint y: 135, endPoint x: 283, endPoint y: 137, distance: 10.9
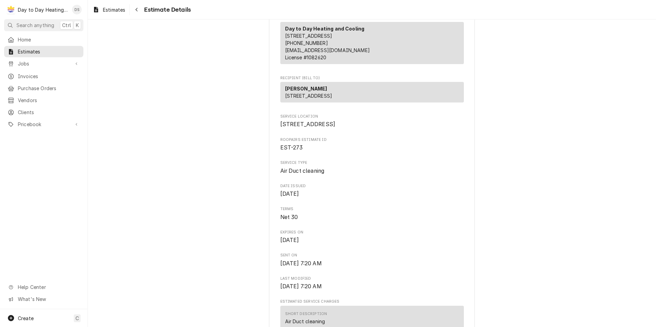
copy span "[STREET_ADDRESS]"
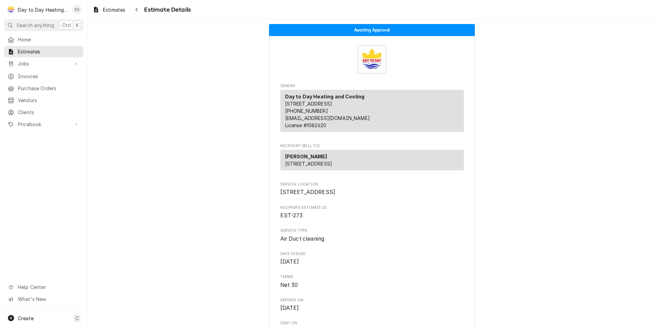
scroll to position [0, 0]
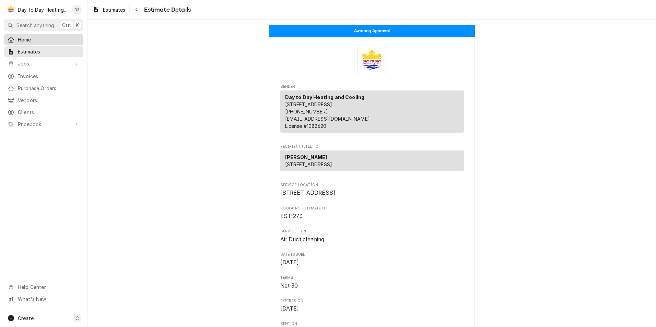
click at [38, 38] on span "Home" at bounding box center [49, 39] width 62 height 7
